Goal: Task Accomplishment & Management: Manage account settings

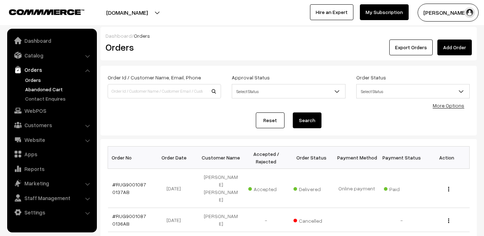
click at [41, 89] on link "Abandoned Cart" at bounding box center [58, 89] width 71 height 8
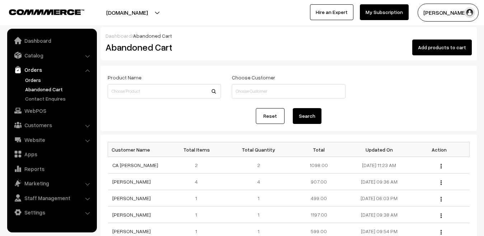
click at [33, 78] on link "Orders" at bounding box center [58, 80] width 71 height 8
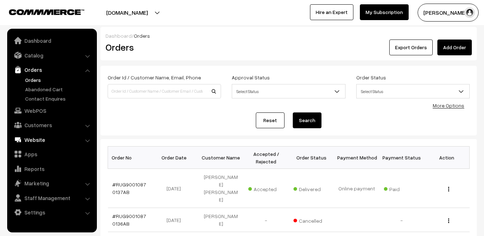
click at [38, 138] on link "Website" at bounding box center [51, 139] width 85 height 13
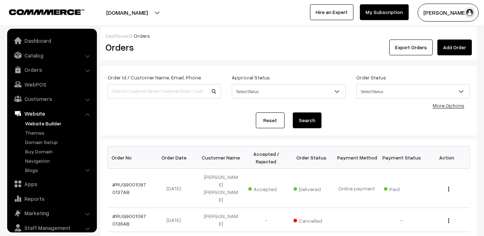
click at [36, 125] on link "Website Builder" at bounding box center [58, 123] width 71 height 8
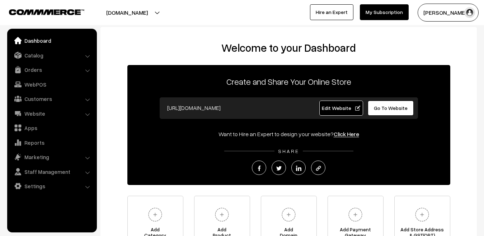
click at [37, 58] on link "Catalog" at bounding box center [51, 55] width 85 height 13
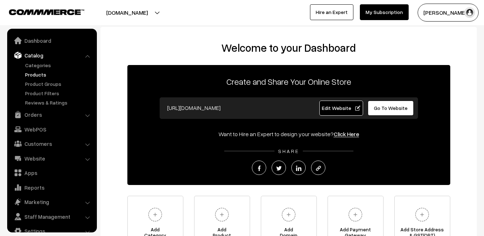
click at [36, 75] on link "Products" at bounding box center [58, 75] width 71 height 8
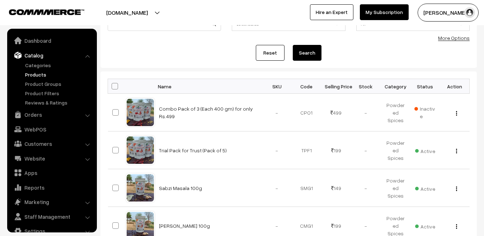
scroll to position [12, 0]
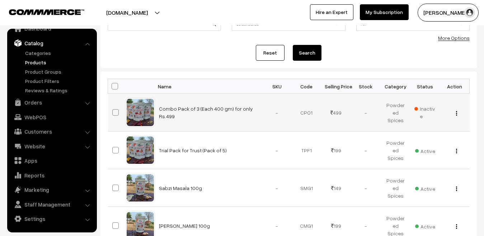
click at [456, 115] on img "button" at bounding box center [456, 113] width 1 height 5
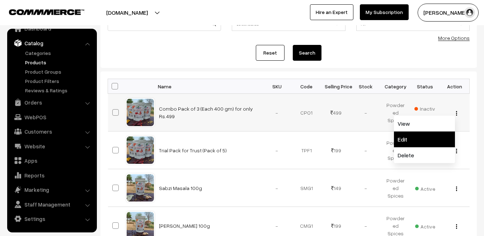
click at [406, 138] on link "Edit" at bounding box center [424, 139] width 61 height 16
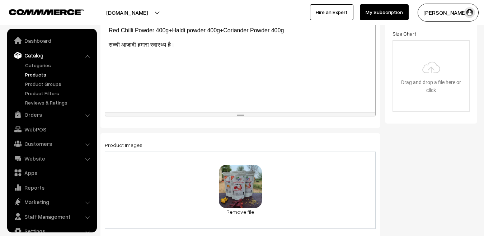
scroll to position [12, 0]
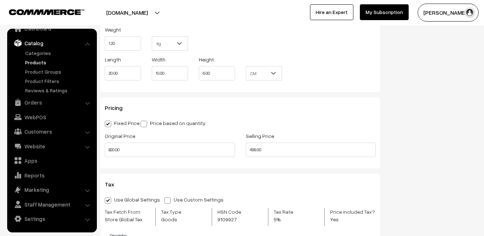
scroll to position [556, 0]
click at [266, 152] on input "499.00" at bounding box center [311, 148] width 130 height 14
type input "4"
type input "549.00"
click at [284, 165] on div "Pricing Fixed Price Price based on quantity Original Price 820.00 Selling Price…" at bounding box center [239, 131] width 279 height 71
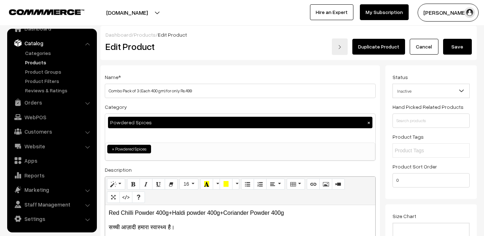
scroll to position [1, 0]
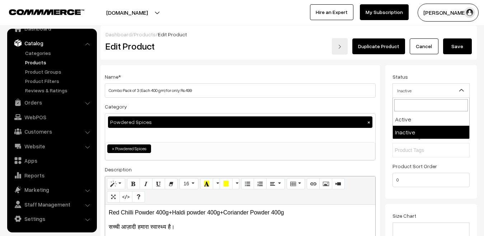
click at [406, 90] on span "Inactive" at bounding box center [431, 90] width 76 height 13
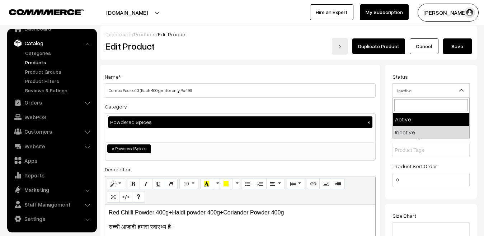
select select "1"
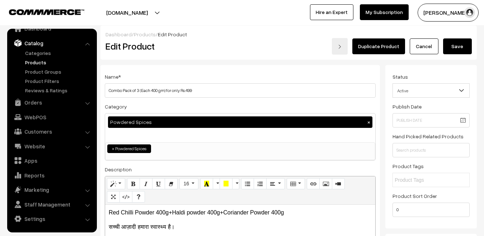
click at [457, 42] on button "Save" at bounding box center [457, 46] width 29 height 16
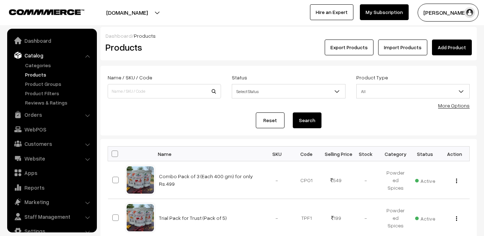
scroll to position [12, 0]
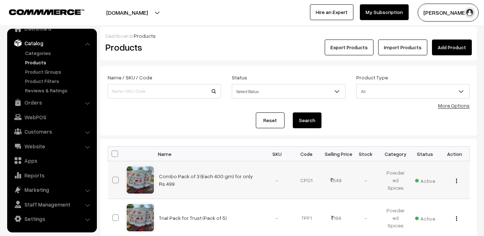
click at [456, 179] on img "button" at bounding box center [456, 180] width 1 height 5
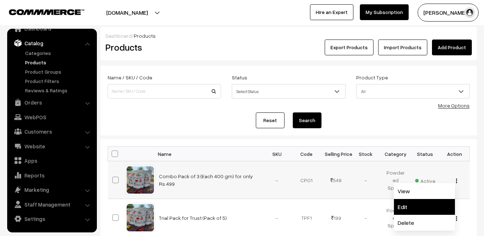
click at [402, 205] on link "Edit" at bounding box center [424, 207] width 61 height 16
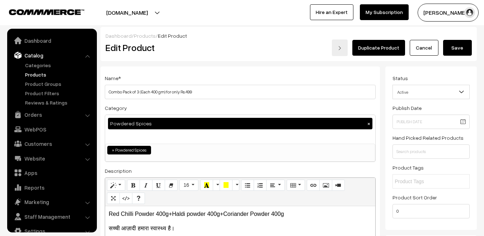
scroll to position [12, 0]
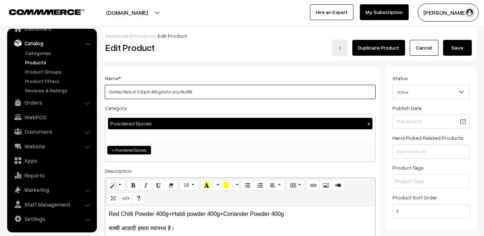
click at [213, 91] on input "Combo Pack of 3 (Each 400 gm) for only Rs.499" at bounding box center [240, 92] width 271 height 14
type input "Combo Pack of 3 (Each 400 gm)"
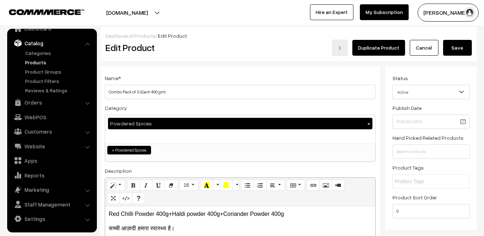
click at [462, 46] on button "Save" at bounding box center [457, 48] width 29 height 16
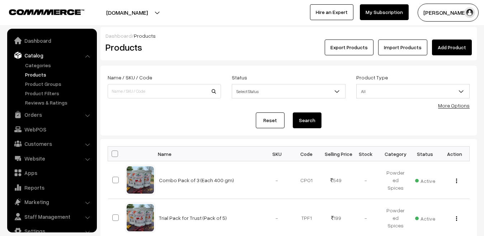
scroll to position [12, 0]
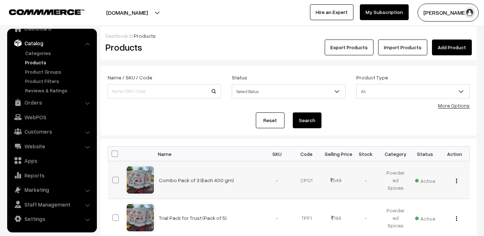
click at [456, 181] on img "button" at bounding box center [456, 180] width 1 height 5
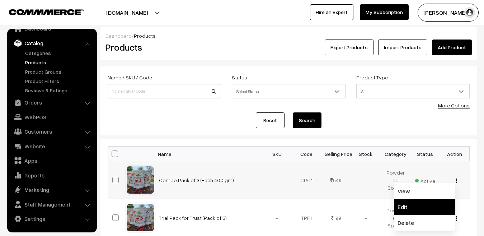
click at [395, 207] on link "Edit" at bounding box center [424, 207] width 61 height 16
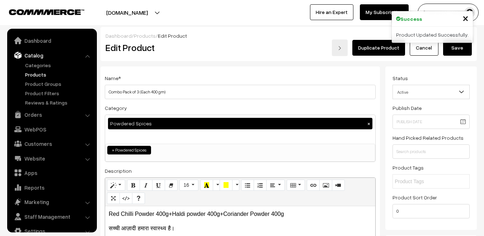
scroll to position [12, 0]
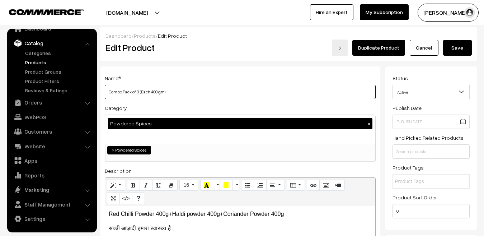
click at [108, 91] on input "Combo Pack of 3 (Each 400 gm)" at bounding box center [240, 92] width 271 height 14
type input "Family Combo Pack of 3"
click at [460, 49] on button "Save" at bounding box center [457, 48] width 29 height 16
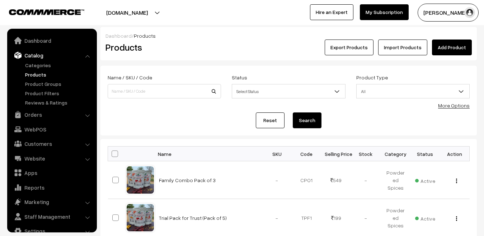
scroll to position [12, 0]
